Goal: Find contact information: Find contact information

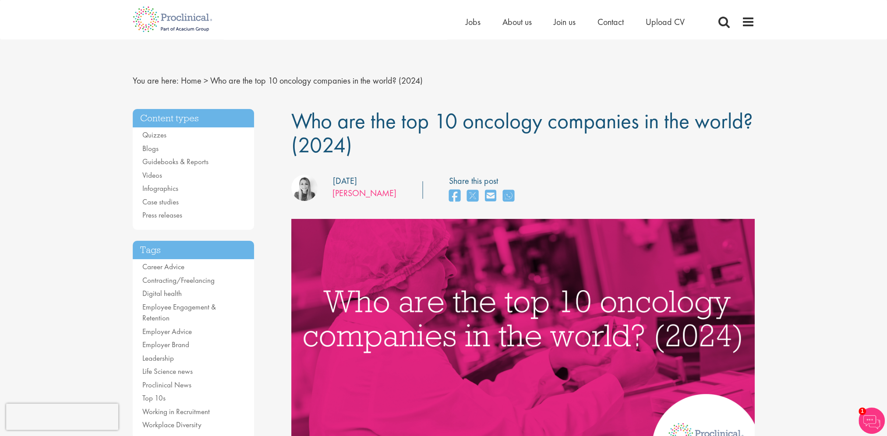
click at [340, 195] on link "[PERSON_NAME]" at bounding box center [364, 192] width 64 height 11
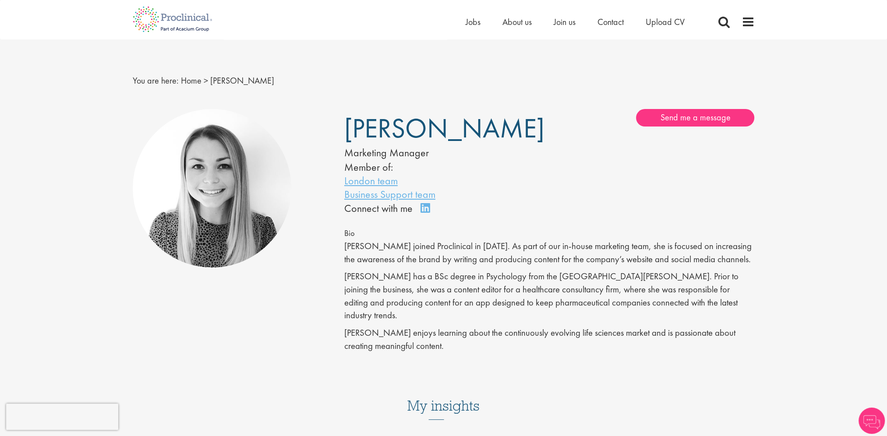
drag, startPoint x: 345, startPoint y: 128, endPoint x: 495, endPoint y: 131, distance: 150.2
click at [495, 131] on span "[PERSON_NAME]" at bounding box center [444, 128] width 200 height 35
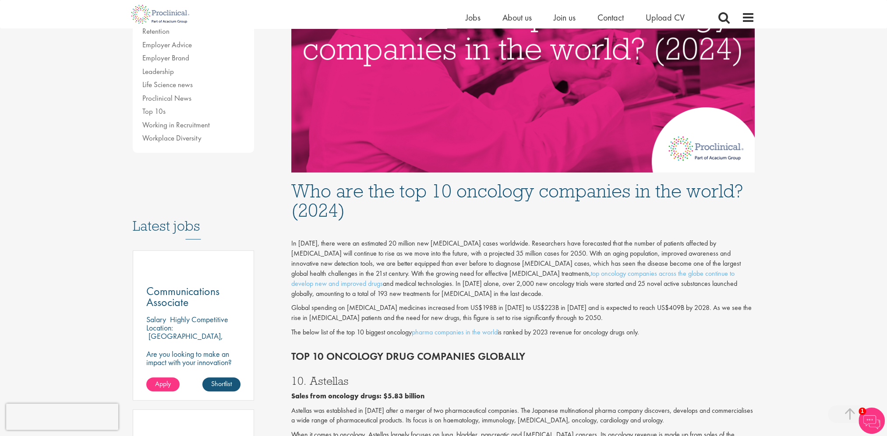
scroll to position [408, 0]
